Goal: Communication & Community: Ask a question

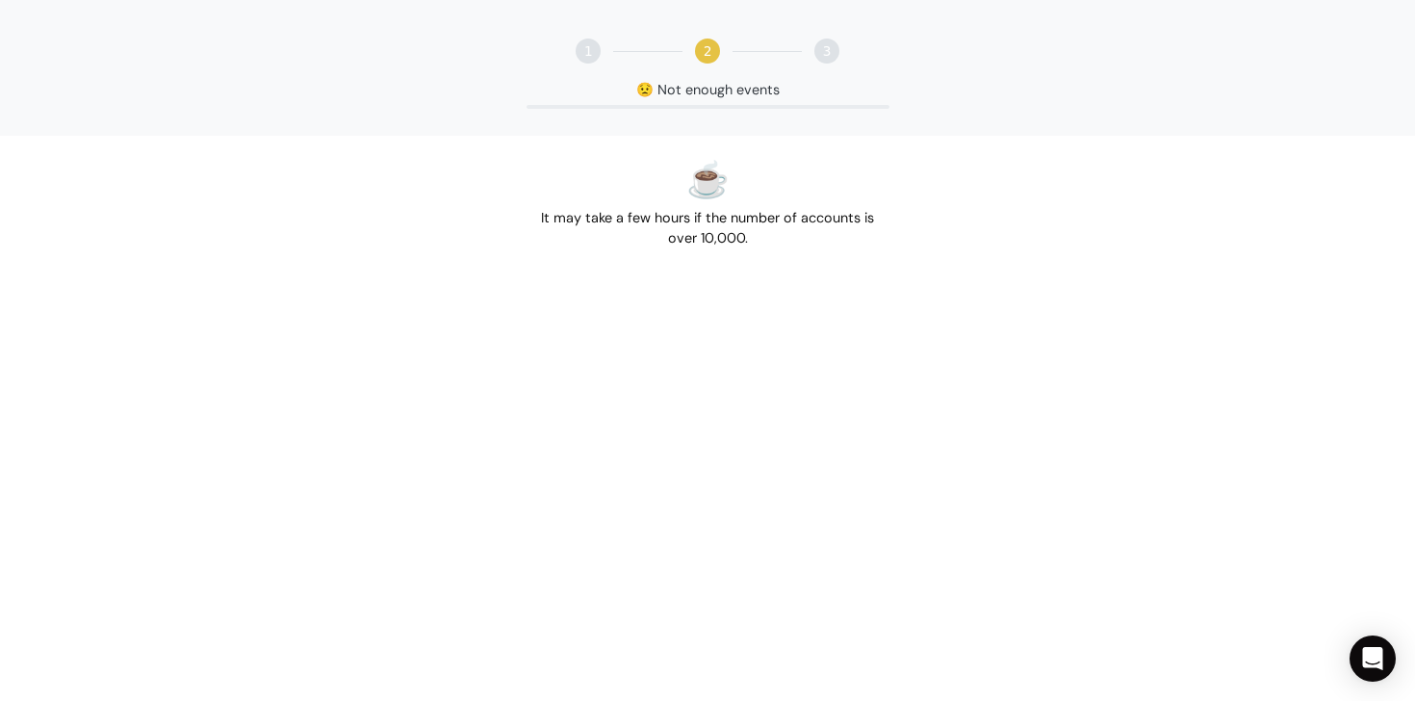
click at [706, 199] on h1 "☕" at bounding box center [708, 179] width 348 height 41
click at [677, 102] on div "1 2 3 😟 Not enough events NaN %" at bounding box center [707, 68] width 1415 height 136
click at [677, 90] on div "😟 Not enough events" at bounding box center [707, 90] width 1415 height 21
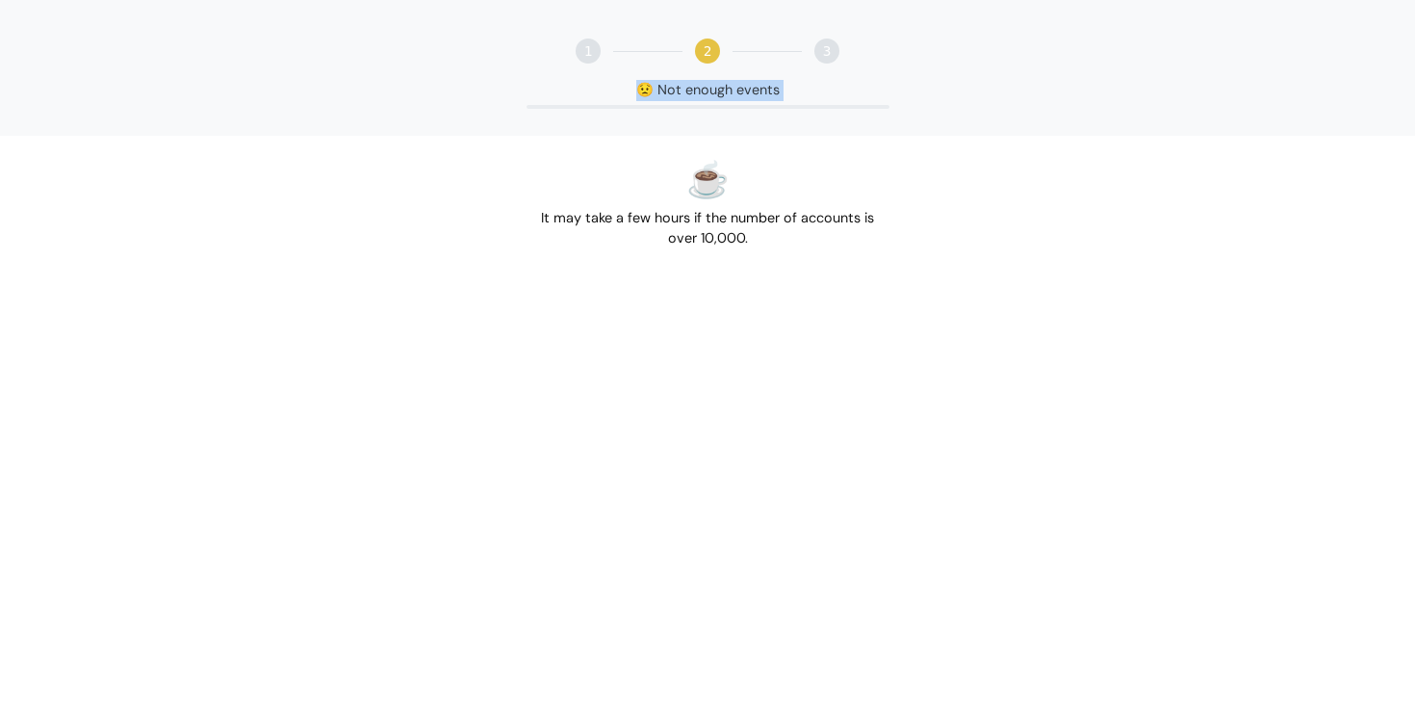
click at [677, 90] on div "😟 Not enough events" at bounding box center [707, 90] width 1415 height 21
click at [734, 236] on div "☕ It may take a few hours if the number of accounts is over 10,000." at bounding box center [708, 204] width 363 height 106
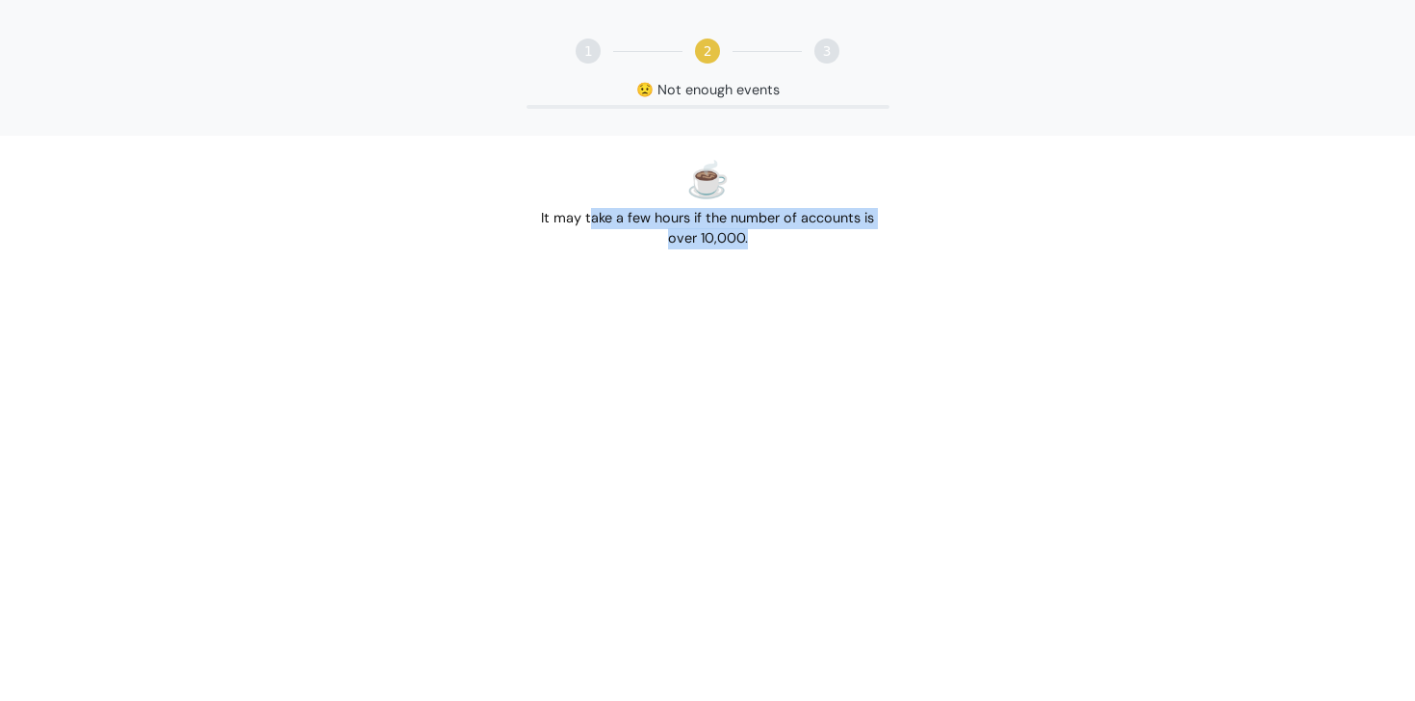
drag, startPoint x: 764, startPoint y: 243, endPoint x: 592, endPoint y: 217, distance: 173.4
click at [592, 217] on div "☕ It may take a few hours if the number of accounts is over 10,000." at bounding box center [708, 204] width 363 height 106
click at [706, 54] on div "2" at bounding box center [707, 51] width 25 height 25
click at [565, 49] on div "1 2 3 😟 Not enough events NaN %" at bounding box center [707, 68] width 1415 height 136
click at [571, 49] on div "1 2 3 😟 Not enough events NaN %" at bounding box center [707, 68] width 1415 height 136
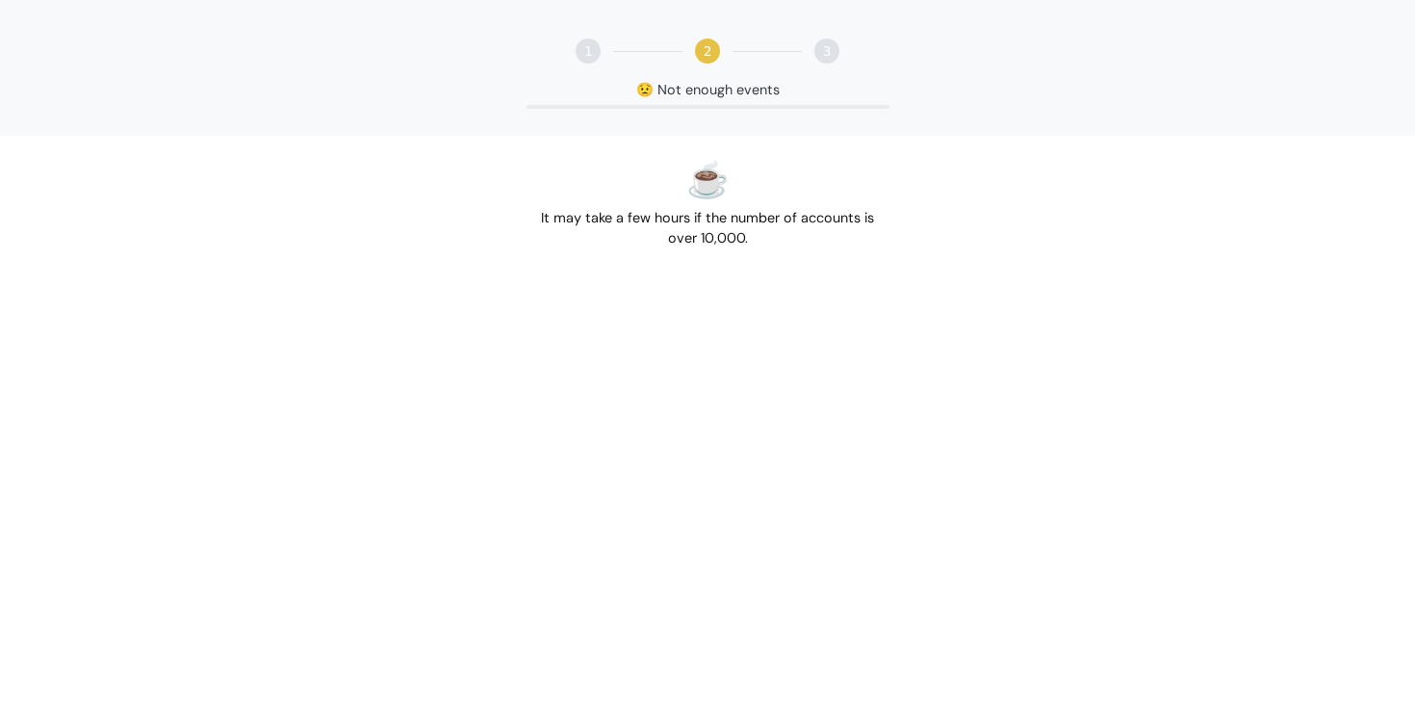
click at [1233, 272] on html "1 2 3 😟 Not enough events NaN % ☕ It may take a few hours if the number of acco…" at bounding box center [707, 136] width 1415 height 272
click at [1385, 662] on div "Open Intercom Messenger" at bounding box center [1373, 659] width 51 height 51
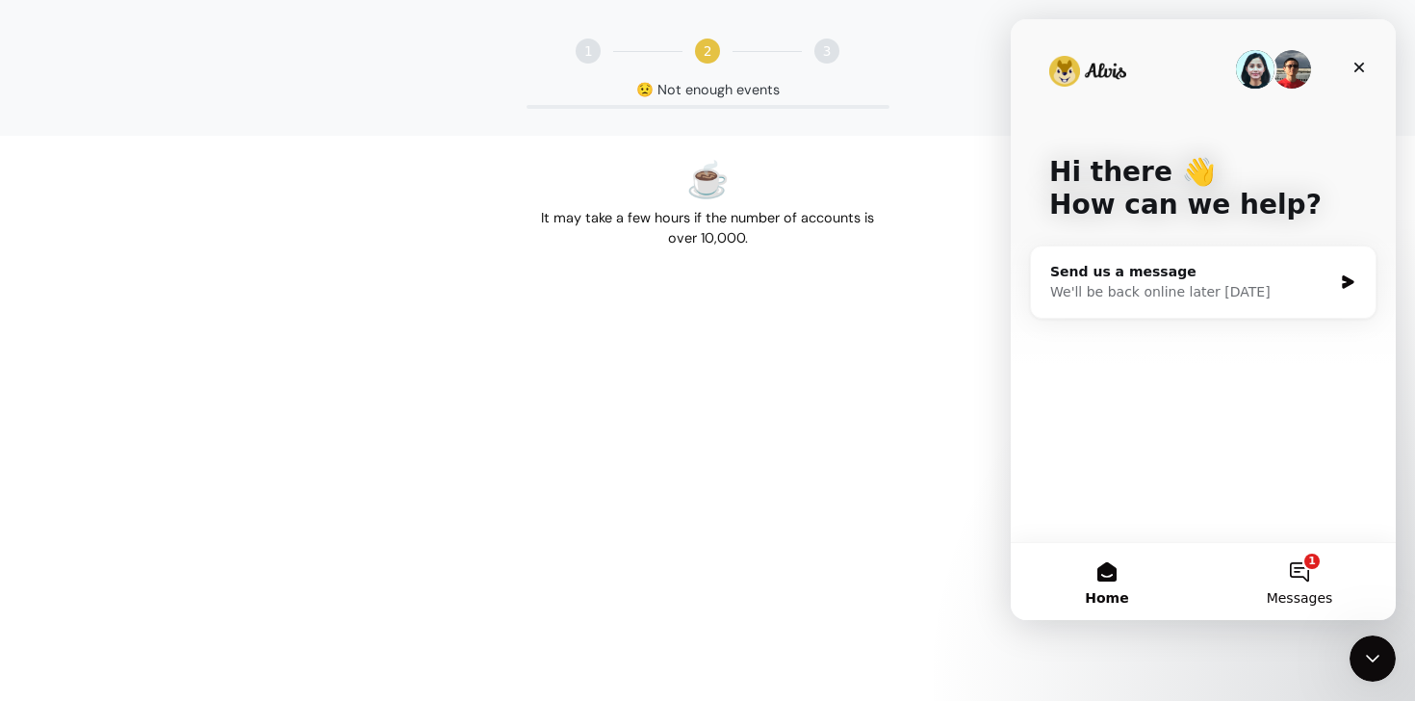
click at [1288, 579] on button "1 Messages" at bounding box center [1300, 581] width 193 height 77
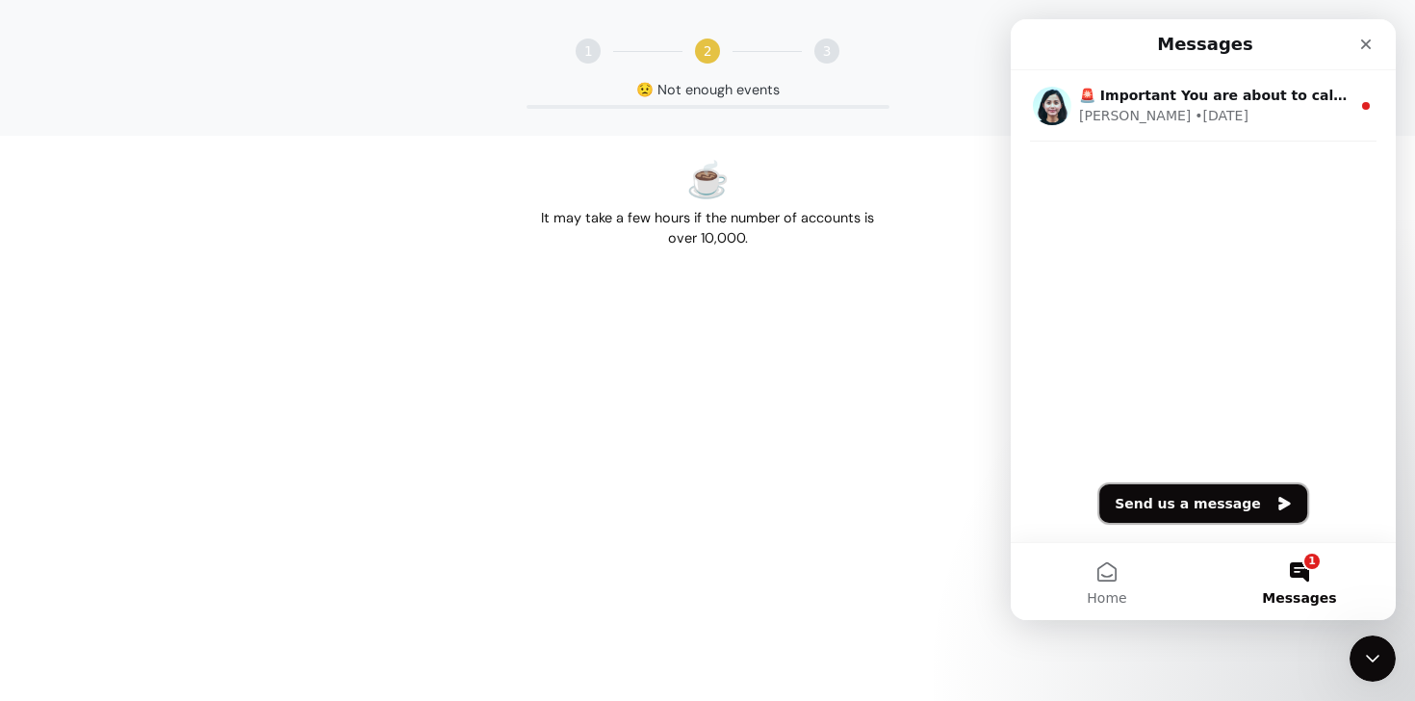
click at [1181, 502] on button "Send us a message" at bounding box center [1204, 503] width 208 height 39
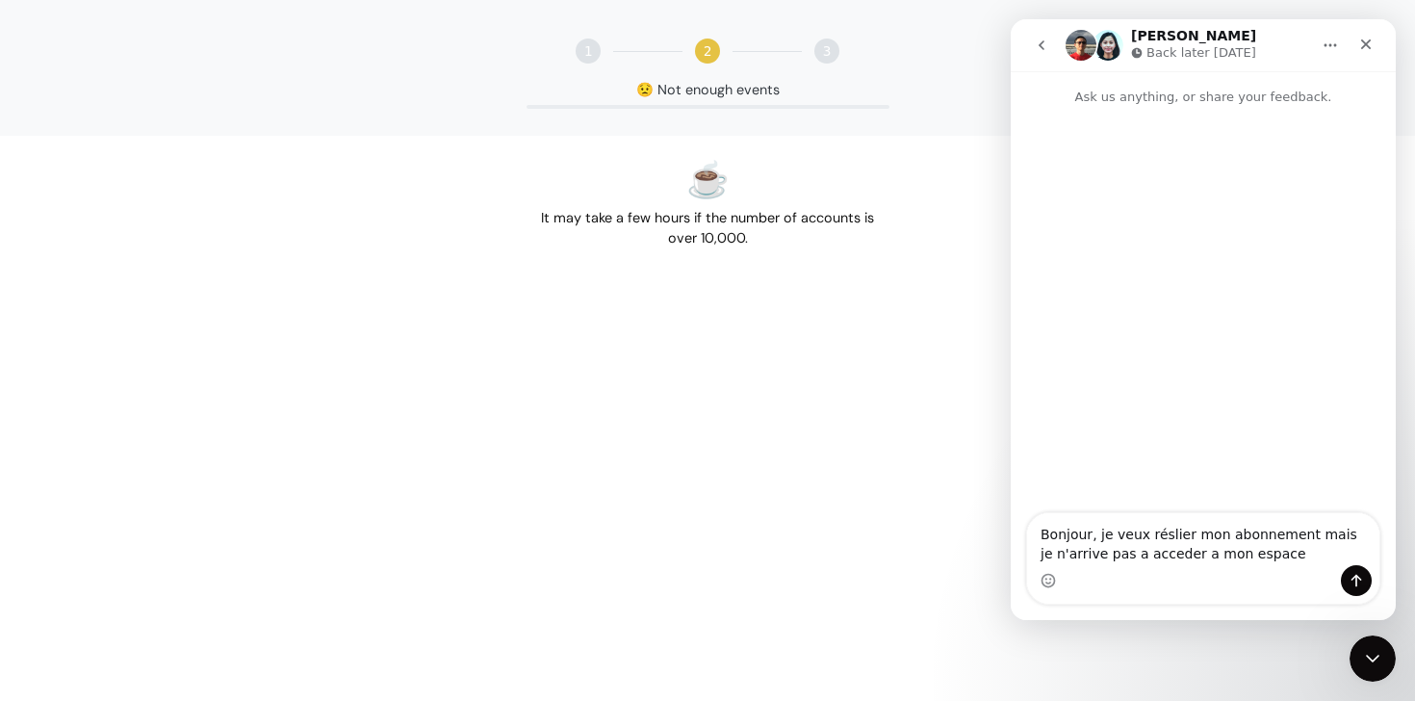
click at [1163, 537] on textarea "Bonjour, je veux réslier mon abonnement mais je n'arrive pas a acceder a mon es…" at bounding box center [1203, 539] width 352 height 52
click at [1011, 19] on lt-span "rés i lier" at bounding box center [1011, 19] width 0 height 0
type textarea "Bonjour, je veux résilier mon abonnement mais je n'arrive pas a acceder a mon e…"
drag, startPoint x: 1268, startPoint y: 553, endPoint x: 1025, endPoint y: 534, distance: 244.3
click at [1025, 534] on div "Bonjour, je veux résilier mon abonnement mais je n'arrive pas a acceder a mon e…" at bounding box center [1203, 558] width 385 height 92
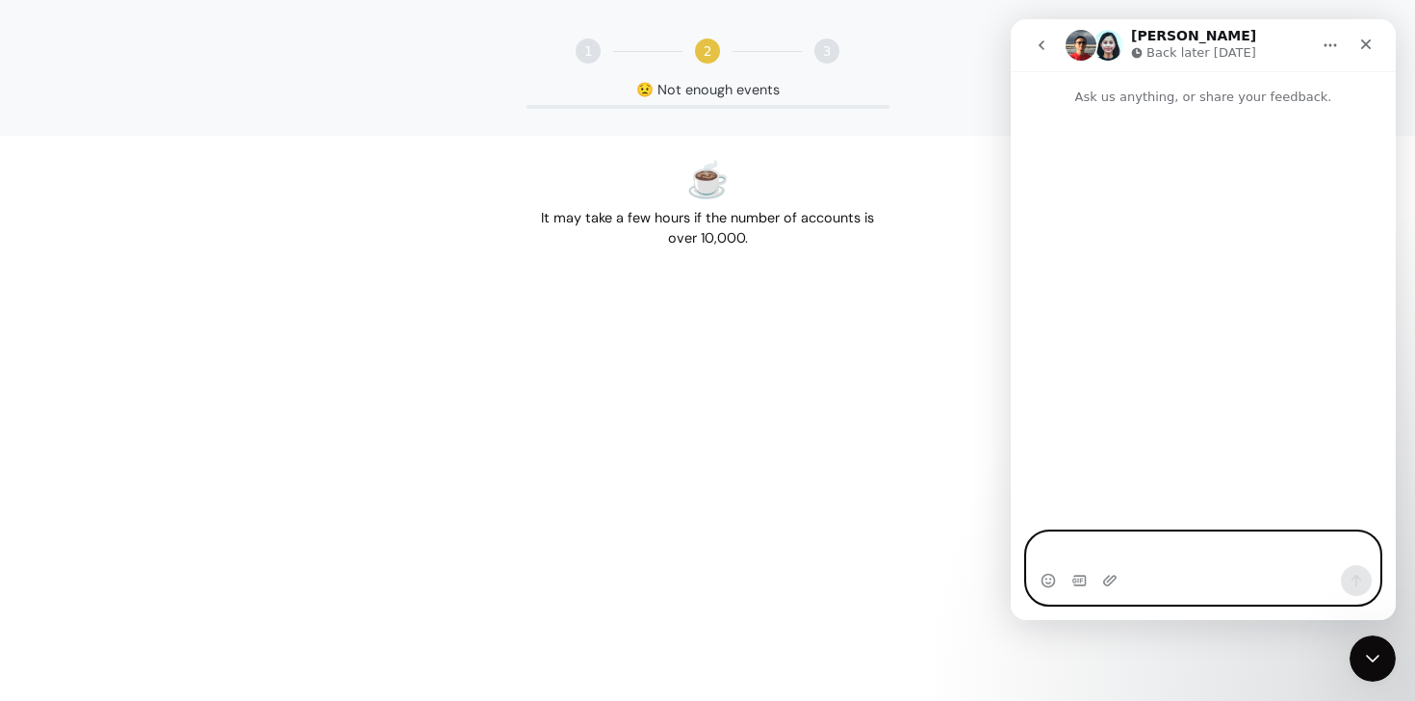
paste textarea "Hello, I want to cancel my subscription but I can't access my account."
type textarea "Hello, I want to cancel my subscription but I can't access my account."
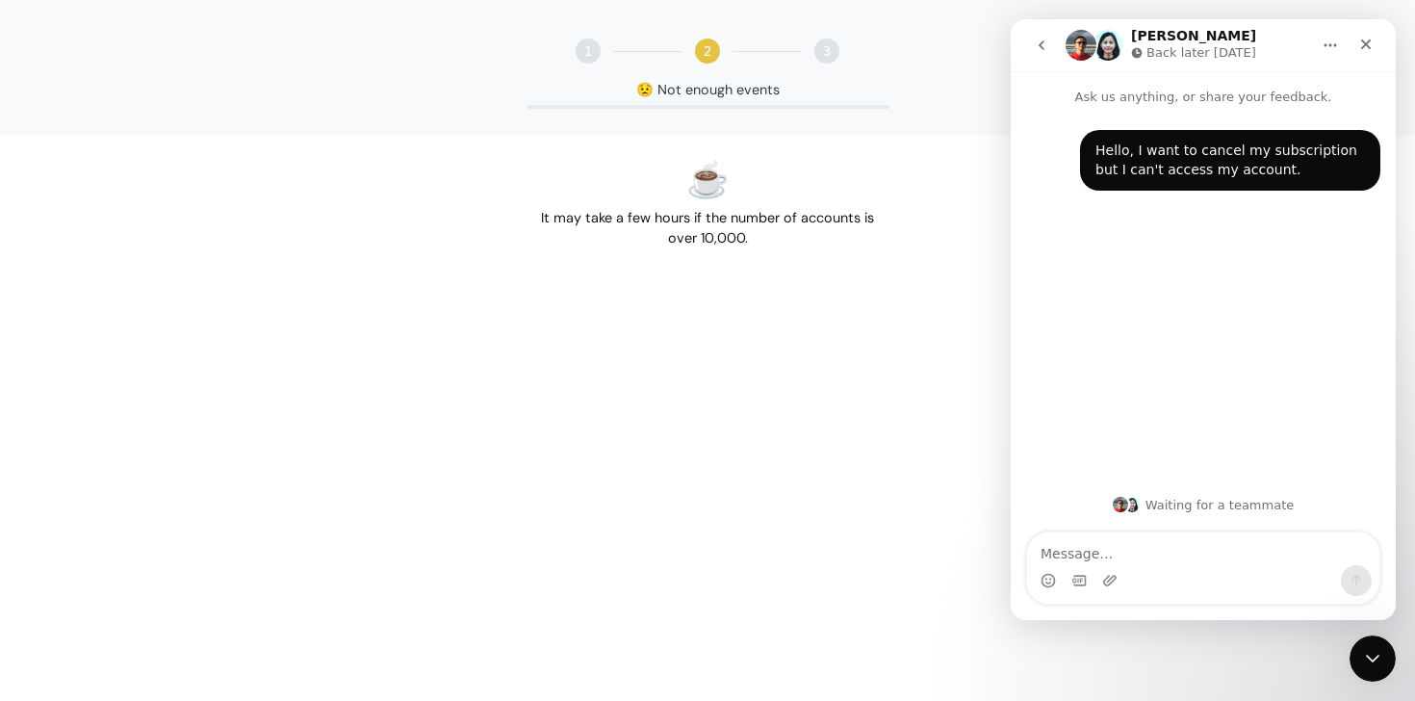
click at [856, 272] on html "1 2 3 😟 Not enough events NaN % ☕ It may take a few hours if the number of acco…" at bounding box center [707, 136] width 1415 height 272
